Goal: Task Accomplishment & Management: Manage account settings

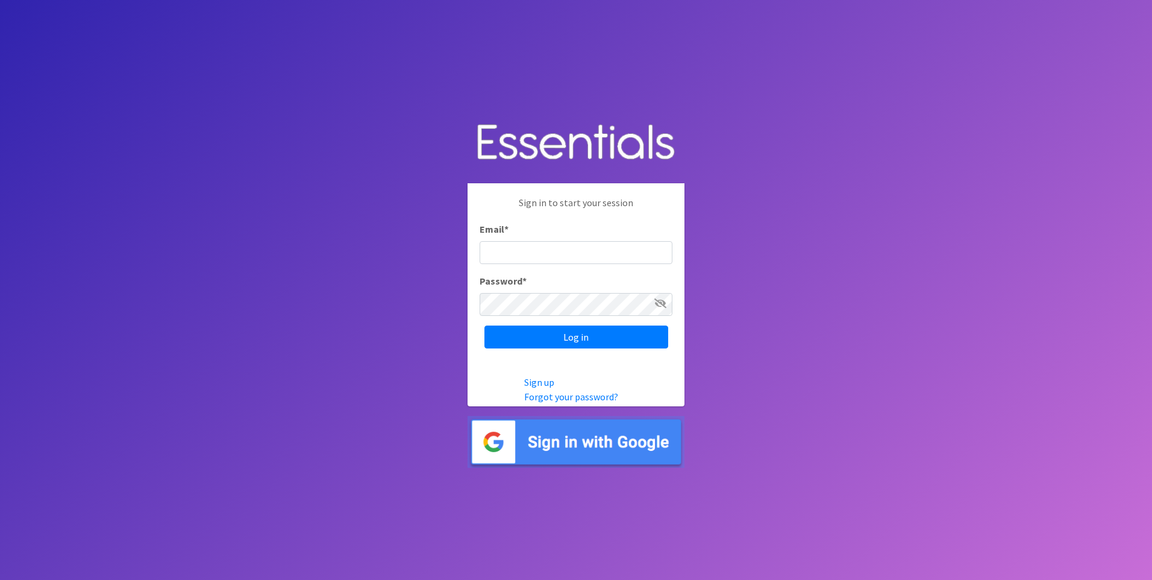
click at [521, 237] on div "Email *" at bounding box center [576, 243] width 193 height 42
click at [524, 245] on input "Email *" at bounding box center [576, 252] width 193 height 23
click at [562, 247] on input "[PERSON_NAME]" at bounding box center [576, 252] width 193 height 23
type input "a"
type input "[EMAIL_ADDRESS][DOMAIN_NAME]"
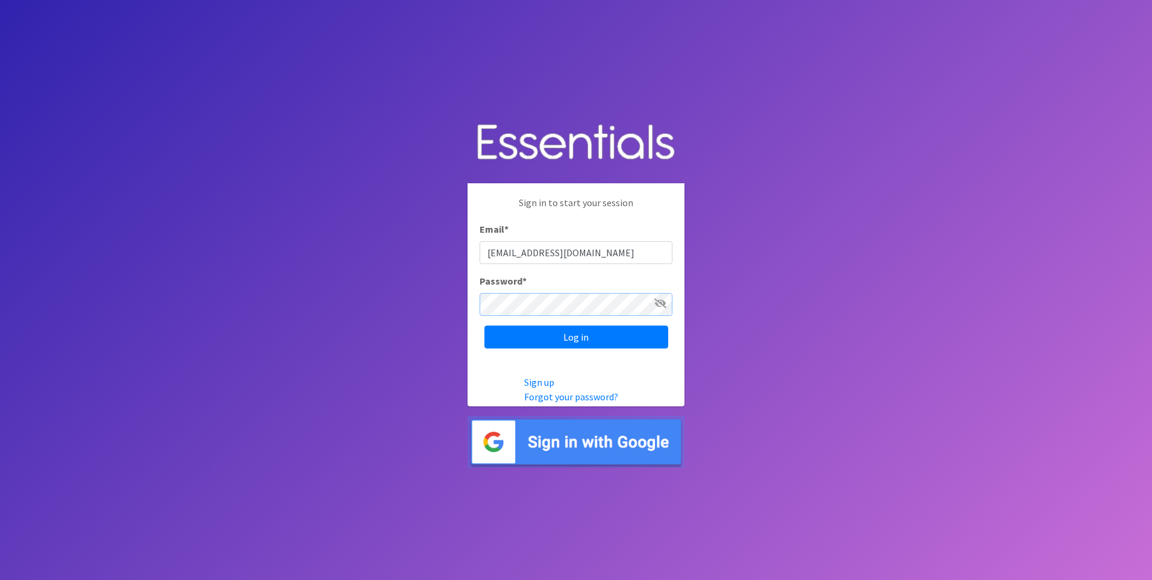
click at [485, 325] on input "Log in" at bounding box center [577, 336] width 184 height 23
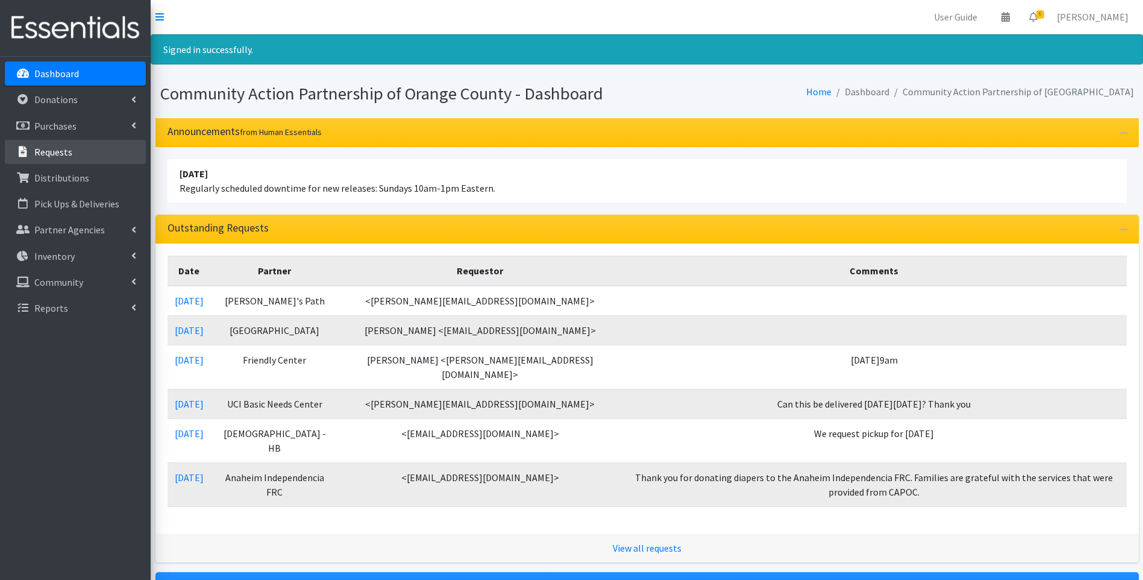
click at [55, 147] on p "Requests" at bounding box center [53, 152] width 38 height 12
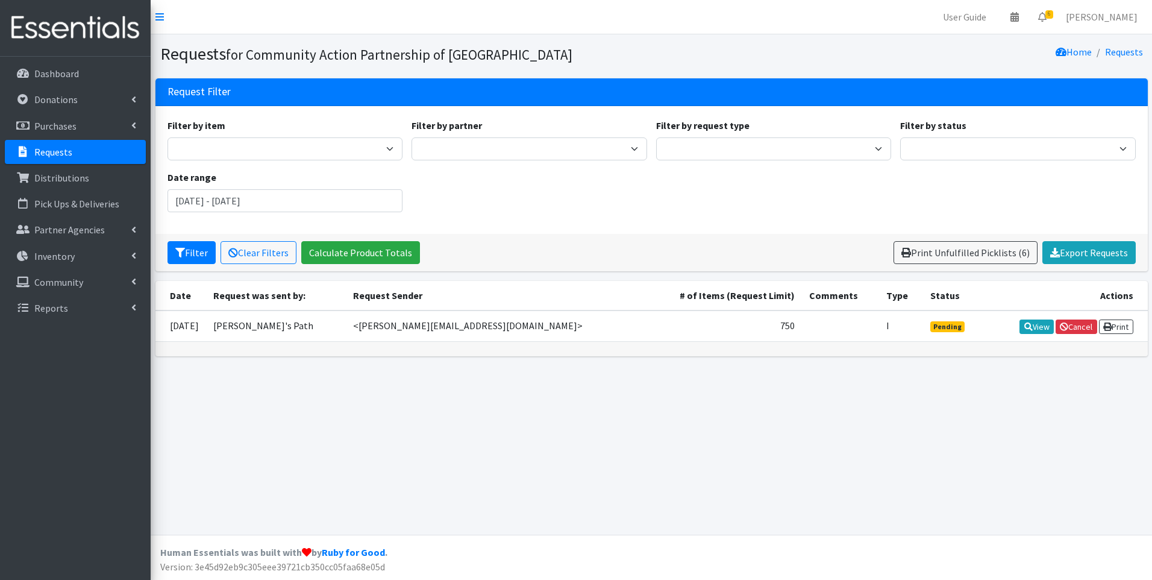
click at [570, 429] on div "Requests for Community Action Partnership of Orange County Home Requests Reques…" at bounding box center [652, 284] width 1002 height 500
click at [1107, 19] on link "Anastasia Ornelas" at bounding box center [1102, 17] width 91 height 24
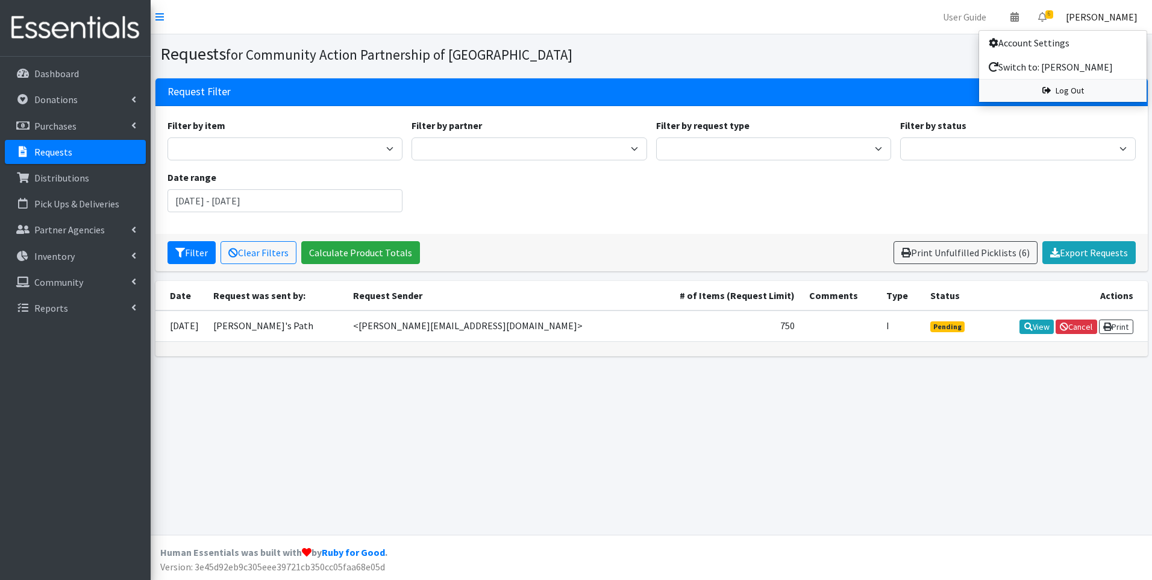
click at [1072, 87] on link "Log Out" at bounding box center [1064, 91] width 168 height 22
